Goal: Task Accomplishment & Management: Use online tool/utility

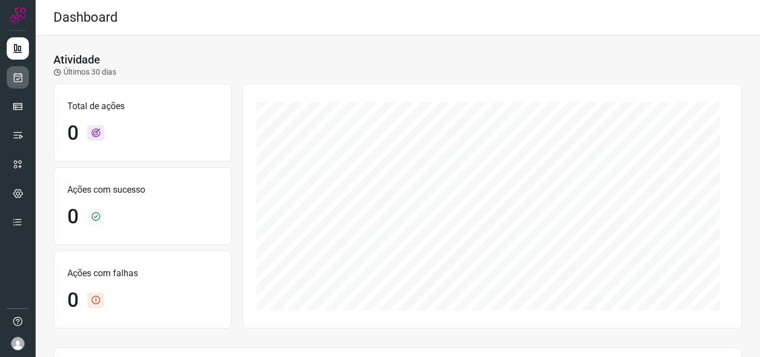
click at [23, 79] on link at bounding box center [18, 77] width 22 height 22
click at [18, 86] on link at bounding box center [18, 77] width 22 height 22
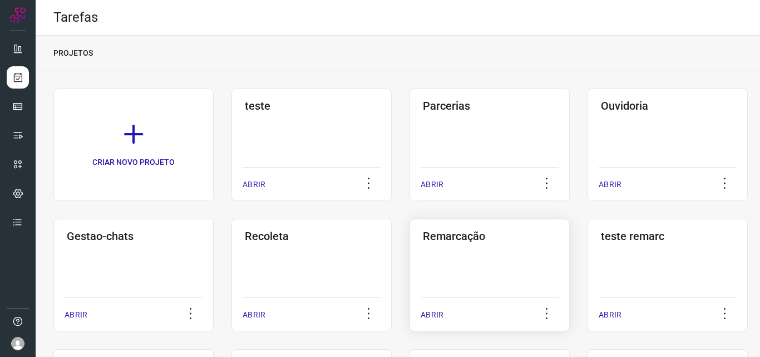
click at [434, 264] on div "Remarcação ABRIR" at bounding box center [489, 275] width 160 height 112
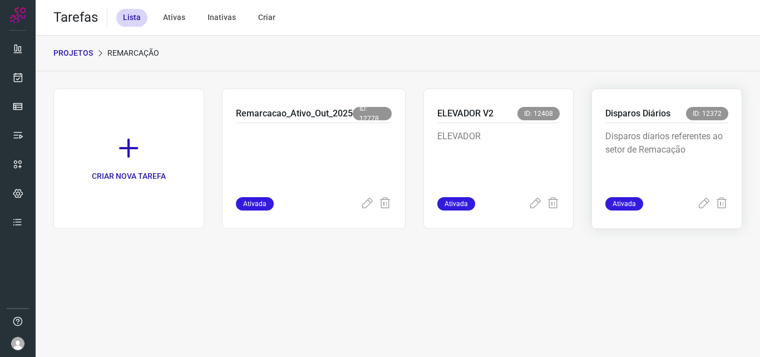
click at [622, 150] on p "Disparos diarios referentes ao setor de Remacação" at bounding box center [666, 158] width 123 height 56
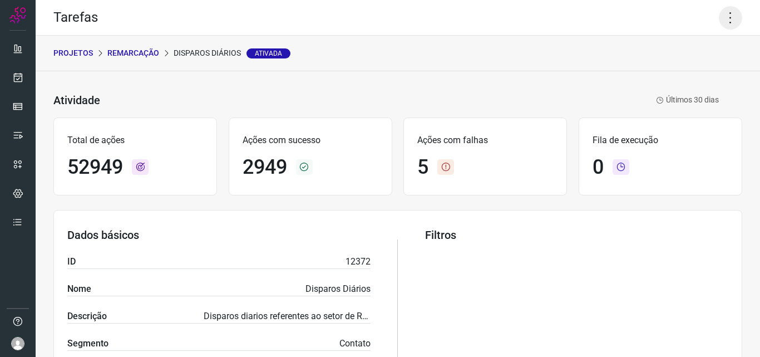
click at [723, 17] on icon at bounding box center [730, 17] width 23 height 23
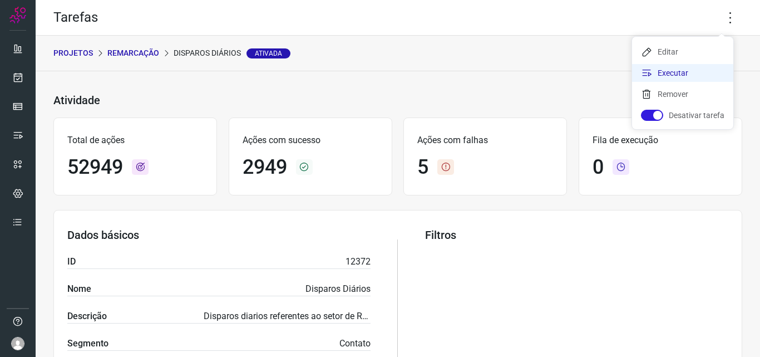
click at [698, 72] on li "Executar" at bounding box center [682, 73] width 101 height 18
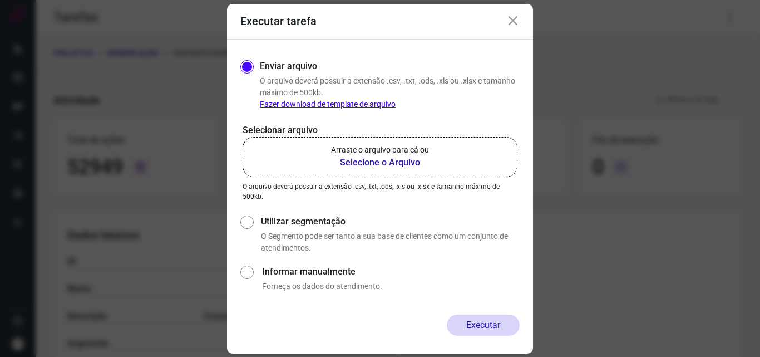
click at [379, 166] on b "Selecione o Arquivo" at bounding box center [380, 162] width 98 height 13
click at [0, 0] on input "Arraste o arquivo para cá ou Selecione o Arquivo" at bounding box center [0, 0] width 0 height 0
click at [258, 134] on p "Selecionar arquivo" at bounding box center [380, 129] width 275 height 13
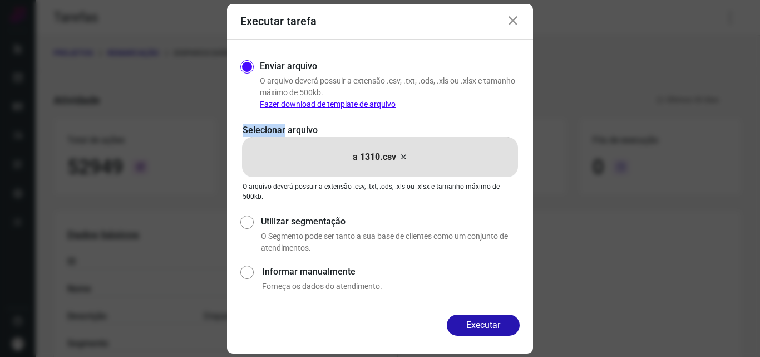
drag, startPoint x: 379, startPoint y: 166, endPoint x: 258, endPoint y: 134, distance: 126.0
click at [258, 134] on p "Selecionar arquivo" at bounding box center [380, 129] width 275 height 13
click at [478, 324] on button "Executar" at bounding box center [483, 324] width 73 height 21
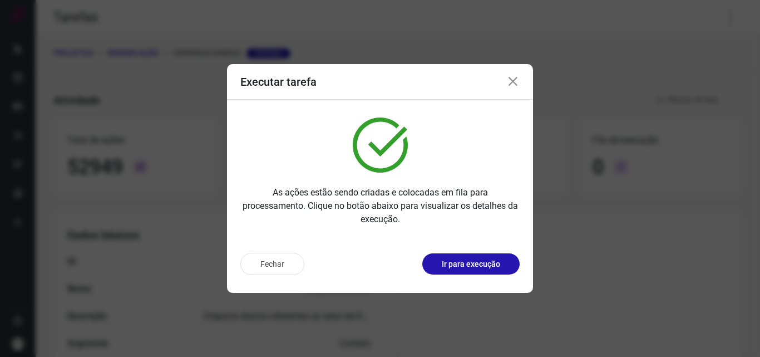
click at [480, 268] on p "Ir para execução" at bounding box center [471, 264] width 58 height 12
